Goal: Transaction & Acquisition: Obtain resource

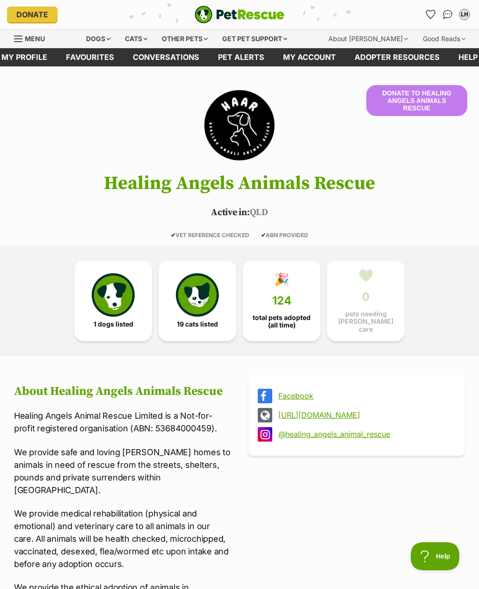
click at [292, 306] on link "🎉 124 total pets adopted (all time)" at bounding box center [282, 301] width 78 height 80
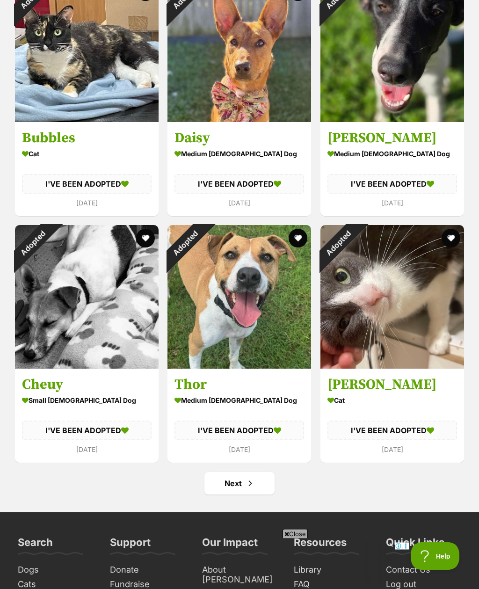
scroll to position [5547, 0]
click at [240, 472] on link "Next" at bounding box center [239, 483] width 70 height 22
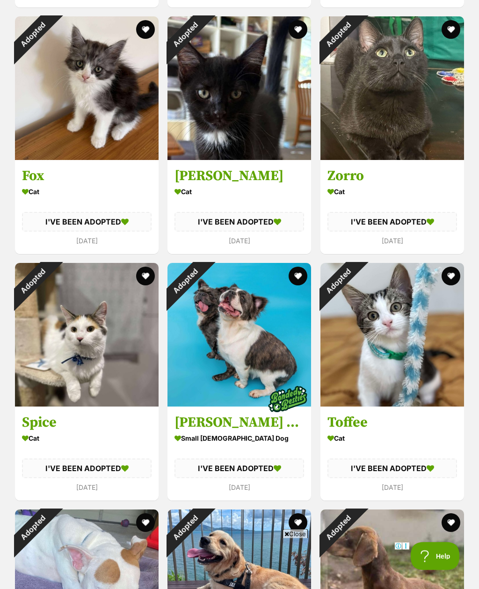
scroll to position [1809, 0]
click at [51, 299] on div "Adopted" at bounding box center [33, 281] width 36 height 36
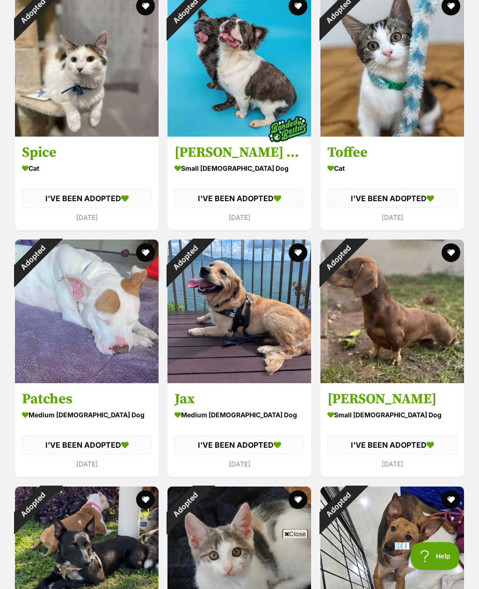
scroll to position [2079, 0]
click at [274, 305] on img at bounding box center [240, 312] width 144 height 144
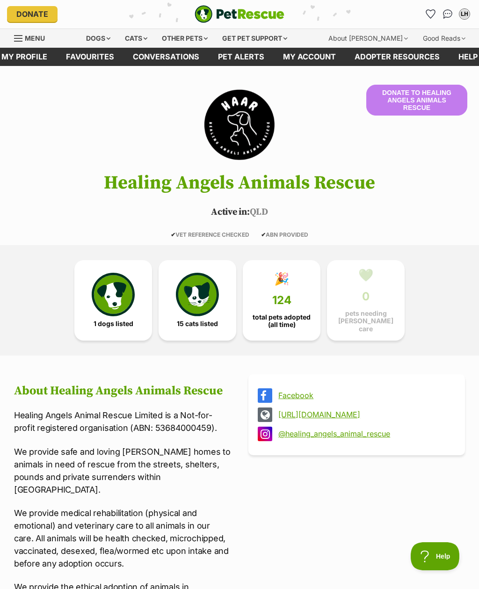
scroll to position [0, 0]
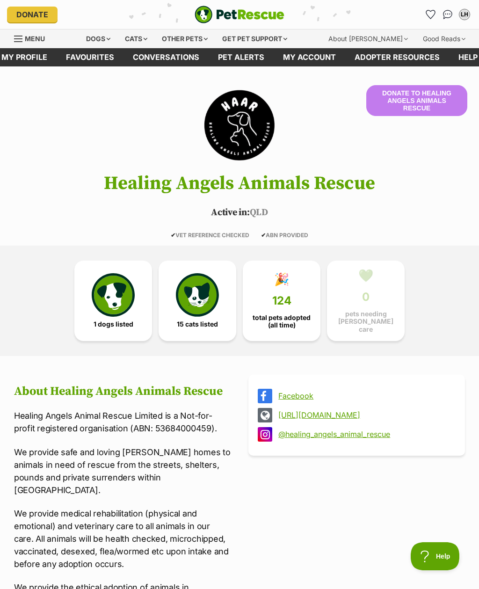
click at [201, 309] on img at bounding box center [197, 294] width 43 height 43
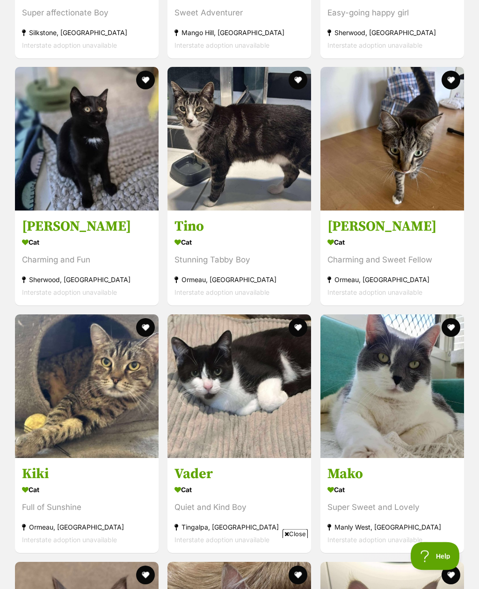
scroll to position [1514, 0]
click at [274, 353] on img at bounding box center [240, 386] width 144 height 144
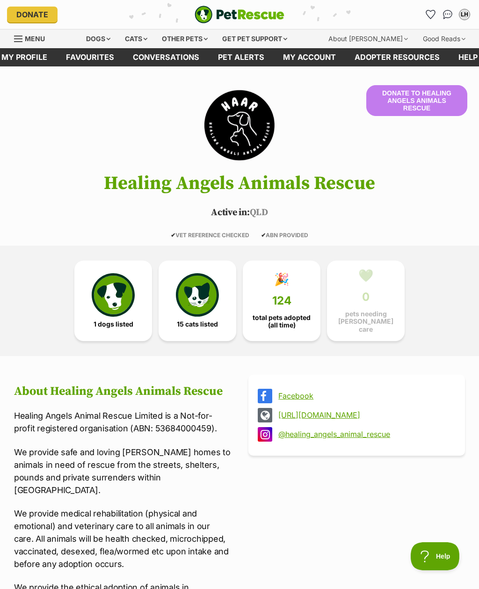
scroll to position [0, 0]
click at [114, 306] on img at bounding box center [113, 294] width 43 height 43
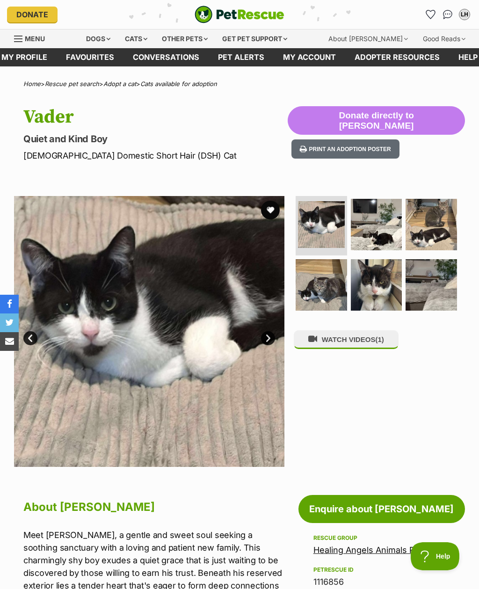
click at [326, 294] on img at bounding box center [321, 284] width 51 height 51
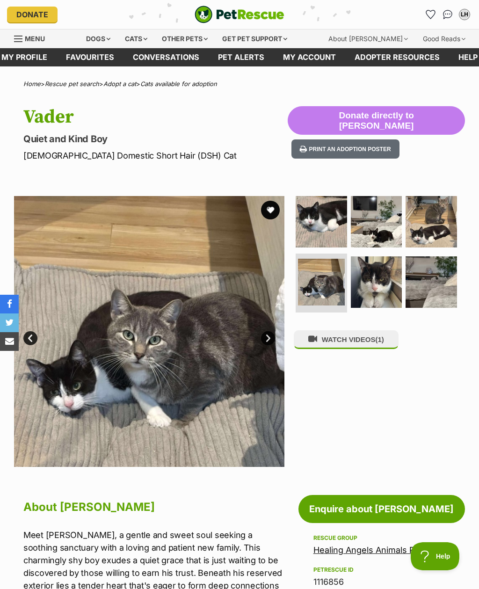
click at [360, 339] on button "WATCH VIDEOS (1)" at bounding box center [346, 339] width 105 height 18
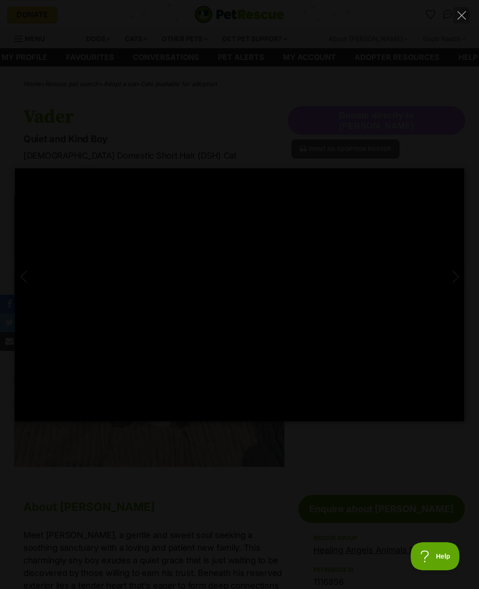
type input "100"
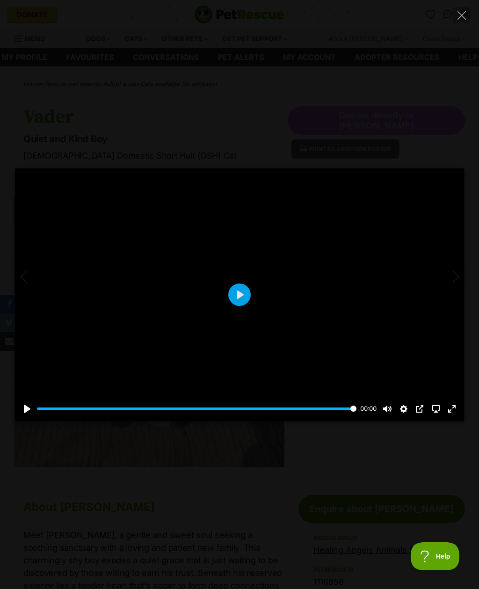
click at [460, 16] on icon "Close" at bounding box center [462, 15] width 8 height 8
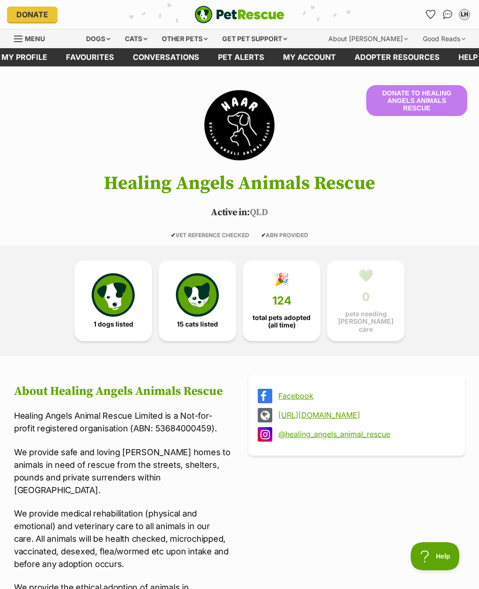
click at [150, 42] on div "Cats" at bounding box center [136, 38] width 36 height 19
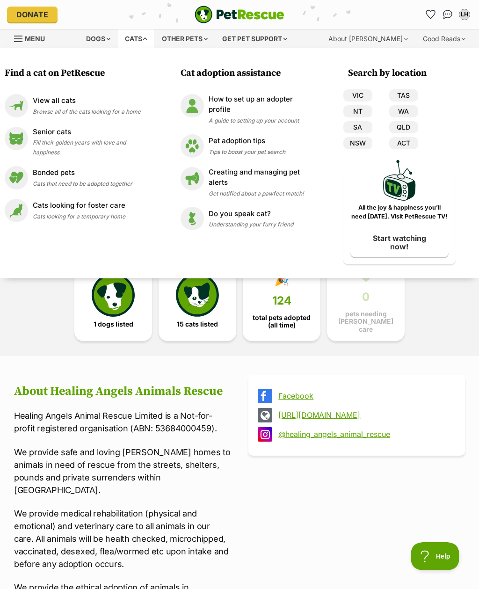
click at [110, 42] on div "Dogs" at bounding box center [98, 38] width 37 height 19
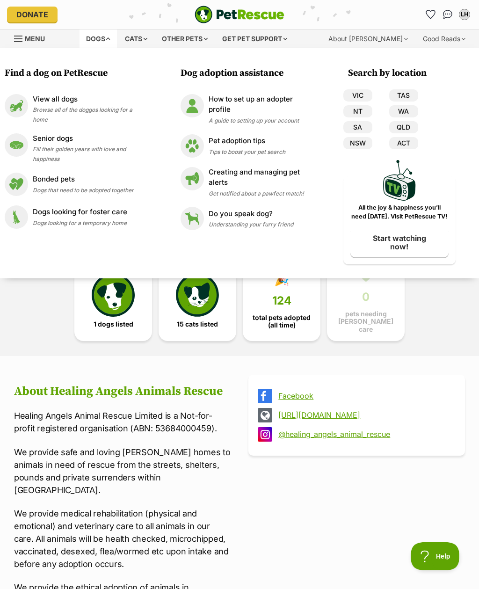
click at [408, 129] on link "QLD" at bounding box center [403, 127] width 29 height 12
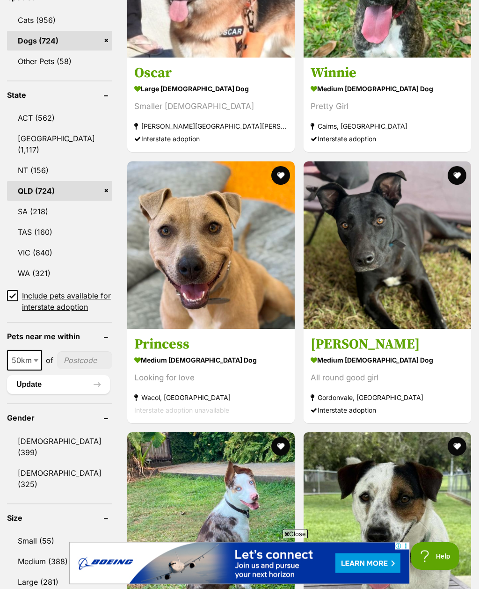
scroll to position [460, 0]
click at [60, 389] on button "Update" at bounding box center [58, 384] width 103 height 19
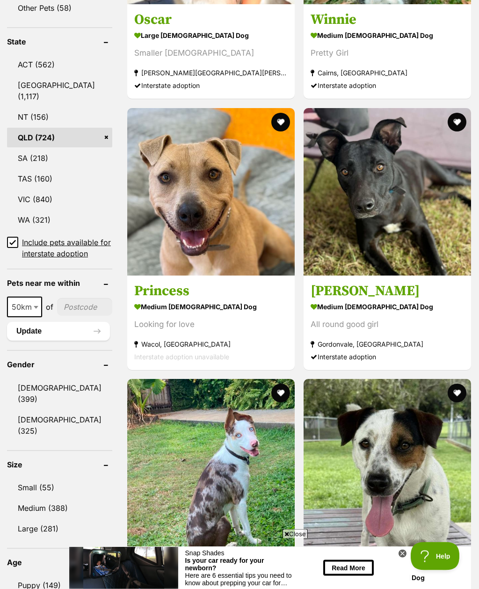
scroll to position [514, 0]
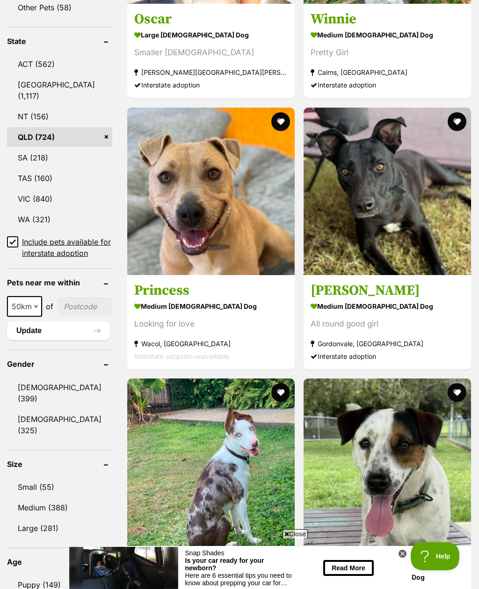
click at [71, 315] on input"] "postcode" at bounding box center [84, 307] width 55 height 18
type input"] "4109"
click at [58, 340] on button "Update" at bounding box center [58, 330] width 103 height 19
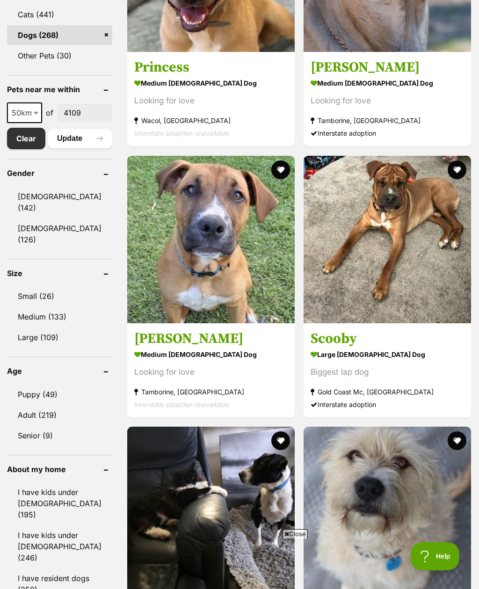
scroll to position [460, 0]
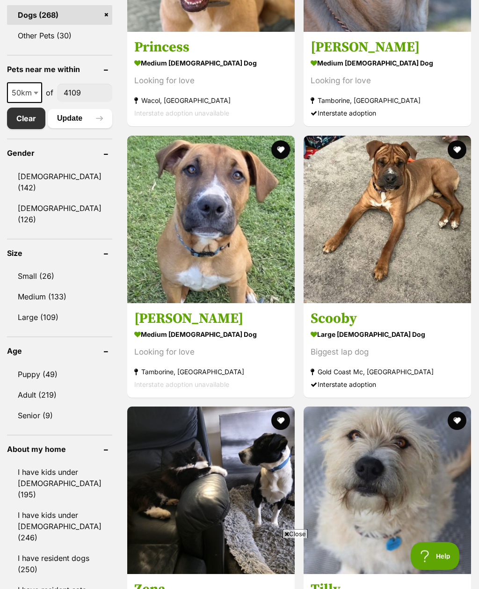
click at [45, 370] on link "Puppy (49)" at bounding box center [59, 375] width 105 height 20
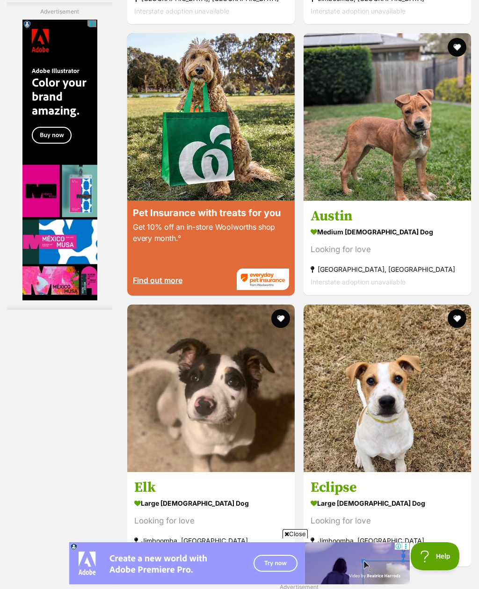
scroll to position [1741, 0]
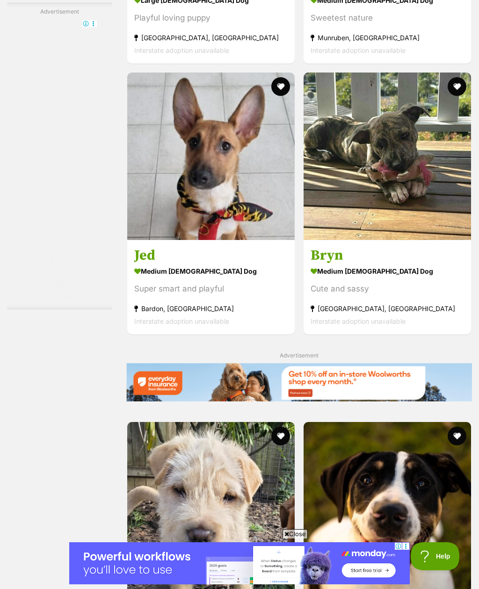
scroll to position [1701, 0]
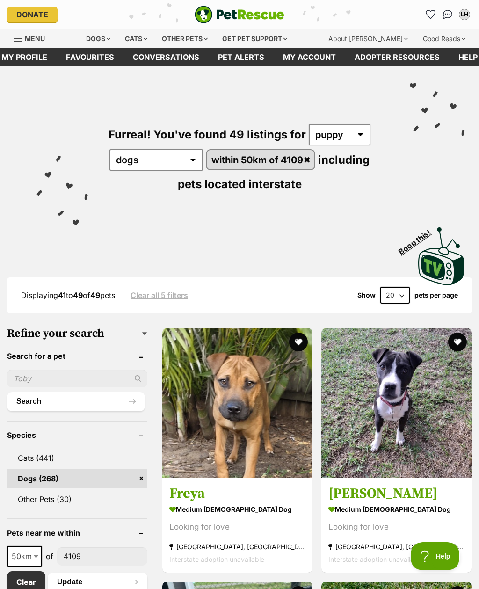
click at [146, 46] on div "Cats" at bounding box center [136, 38] width 36 height 19
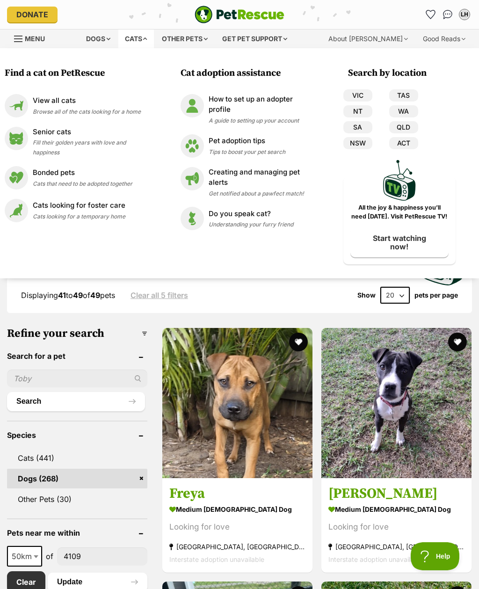
click at [407, 126] on link "QLD" at bounding box center [403, 127] width 29 height 12
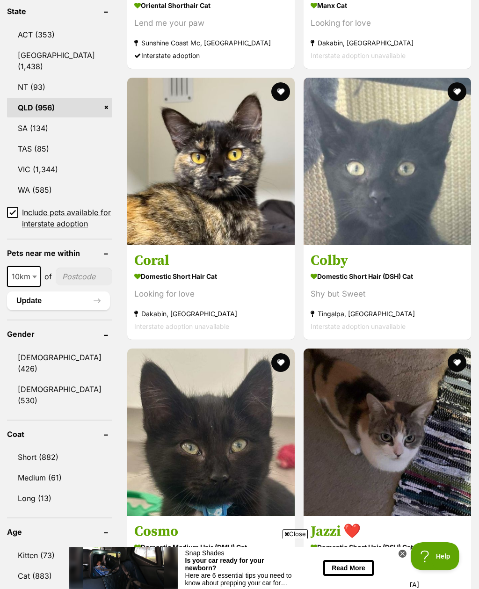
scroll to position [545, 0]
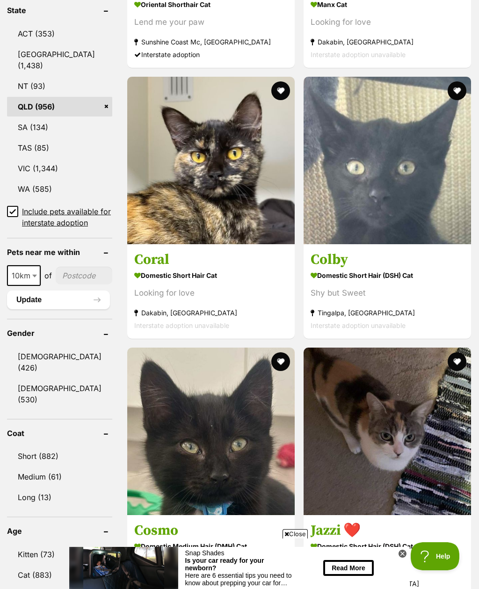
click at [37, 286] on span at bounding box center [35, 275] width 9 height 21
select select "50"
click at [68, 281] on input"] "postcode" at bounding box center [84, 276] width 55 height 18
type input"] "4109"
click at [42, 309] on button "Update" at bounding box center [58, 300] width 103 height 19
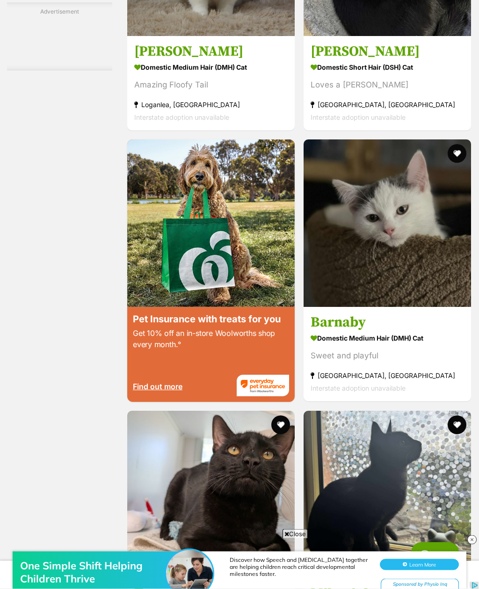
scroll to position [1631, 0]
